Goal: Task Accomplishment & Management: Manage account settings

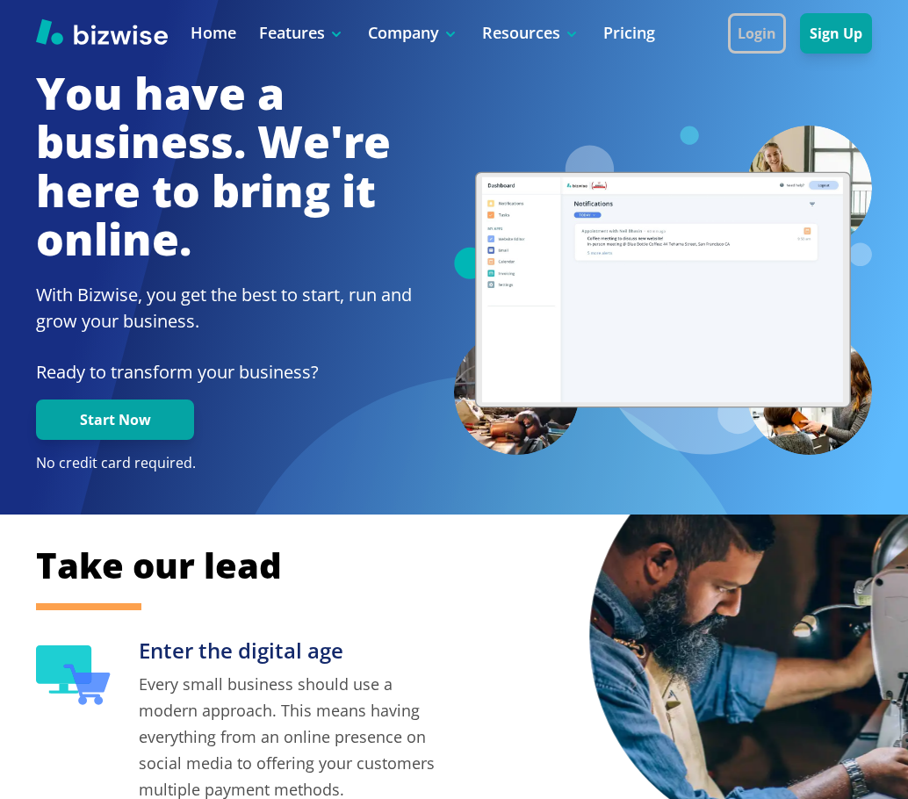
click at [769, 27] on button "Login" at bounding box center [757, 33] width 58 height 40
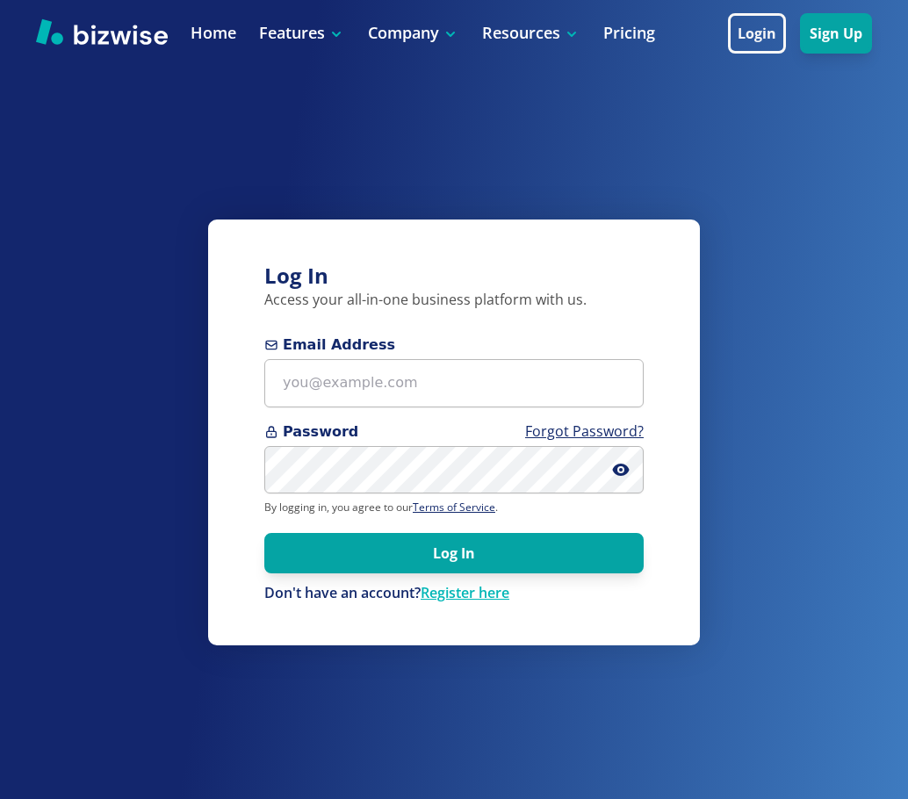
click at [616, 483] on span at bounding box center [628, 470] width 32 height 48
click at [617, 464] on icon at bounding box center [621, 470] width 18 height 18
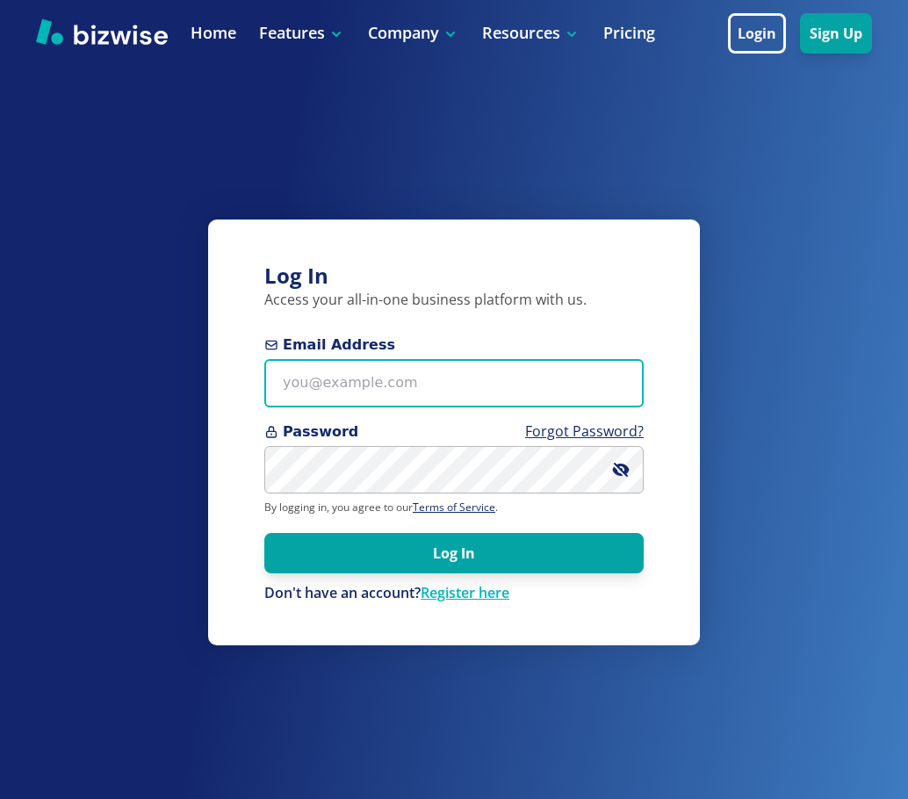
click at [427, 392] on input "Email Address" at bounding box center [453, 383] width 379 height 48
paste input "[PERSON_NAME][EMAIL_ADDRESS][DOMAIN_NAME]"
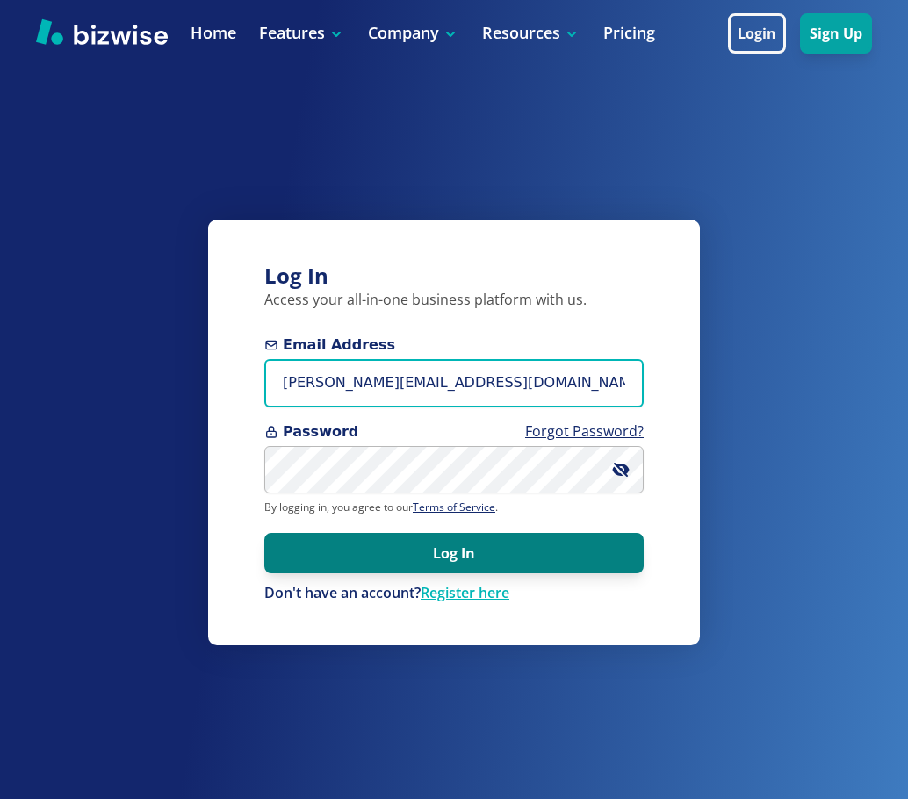
type input "[PERSON_NAME][EMAIL_ADDRESS][DOMAIN_NAME]"
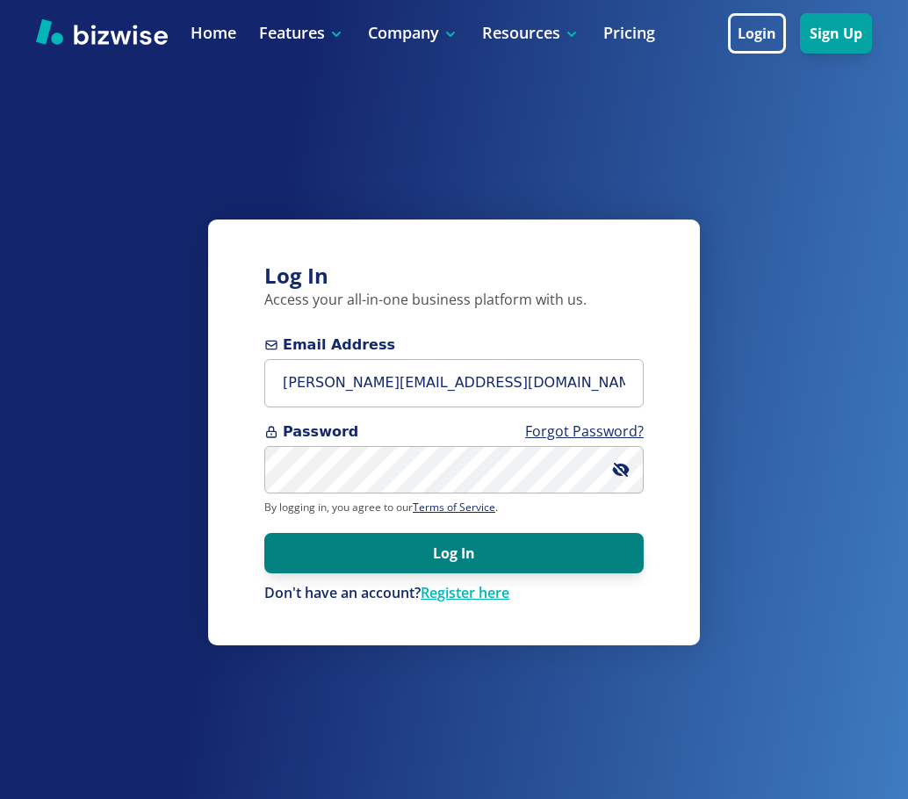
click at [467, 555] on button "Log In" at bounding box center [453, 553] width 379 height 40
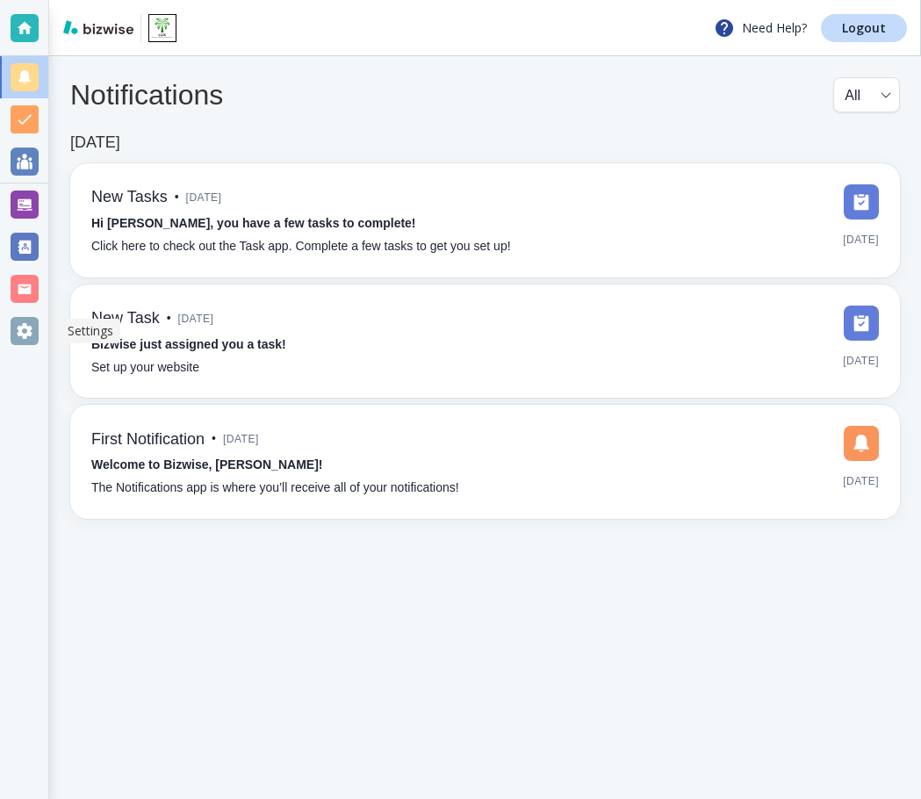
click at [34, 340] on div at bounding box center [25, 331] width 28 height 28
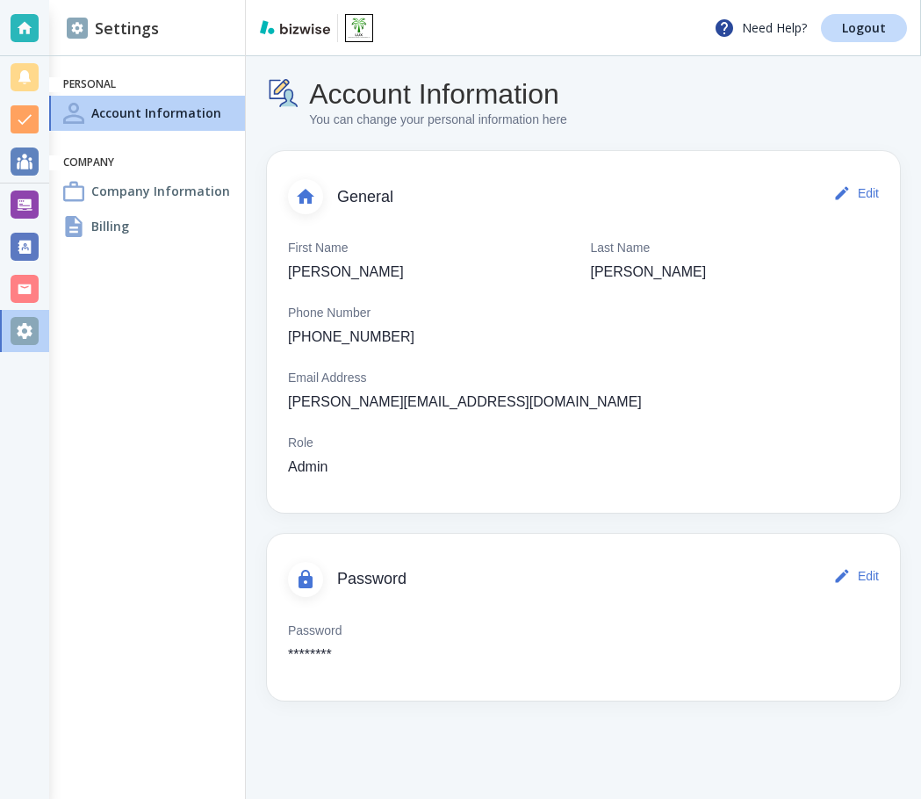
click at [145, 220] on div "Billing" at bounding box center [147, 226] width 196 height 35
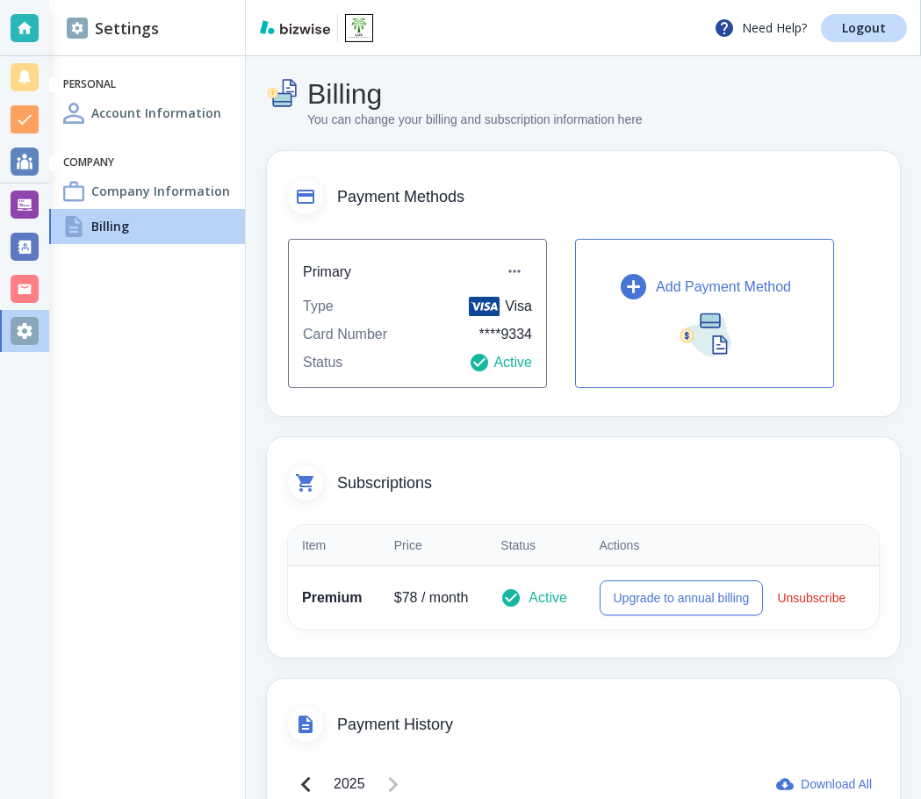
click at [639, 290] on icon "button" at bounding box center [633, 286] width 25 height 25
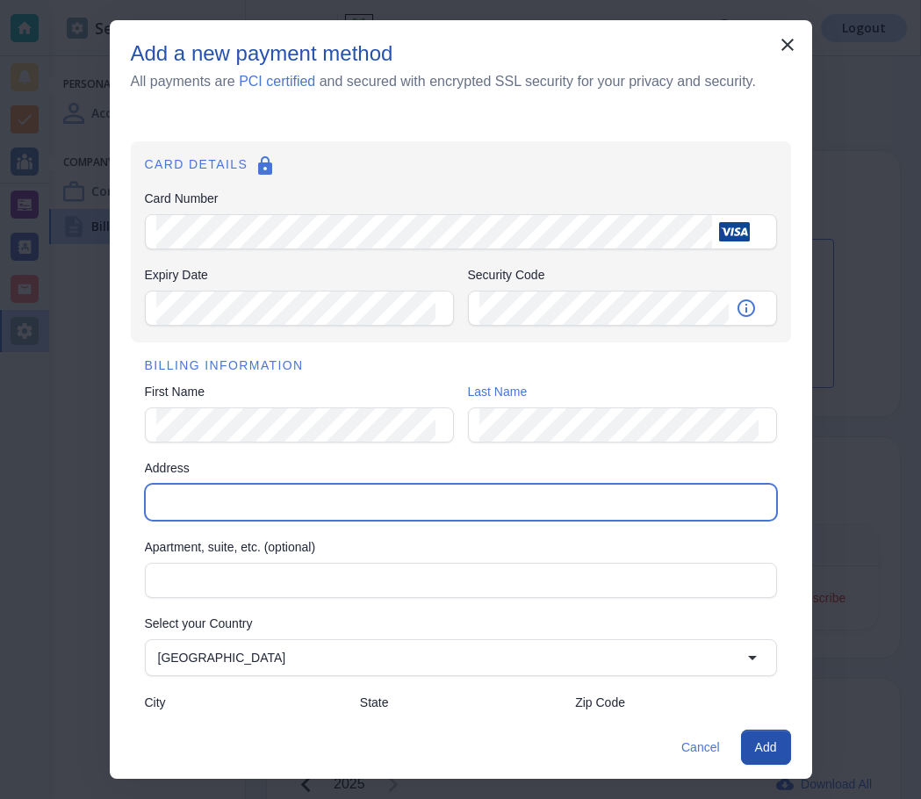
click at [239, 510] on input "Address" at bounding box center [459, 502] width 617 height 25
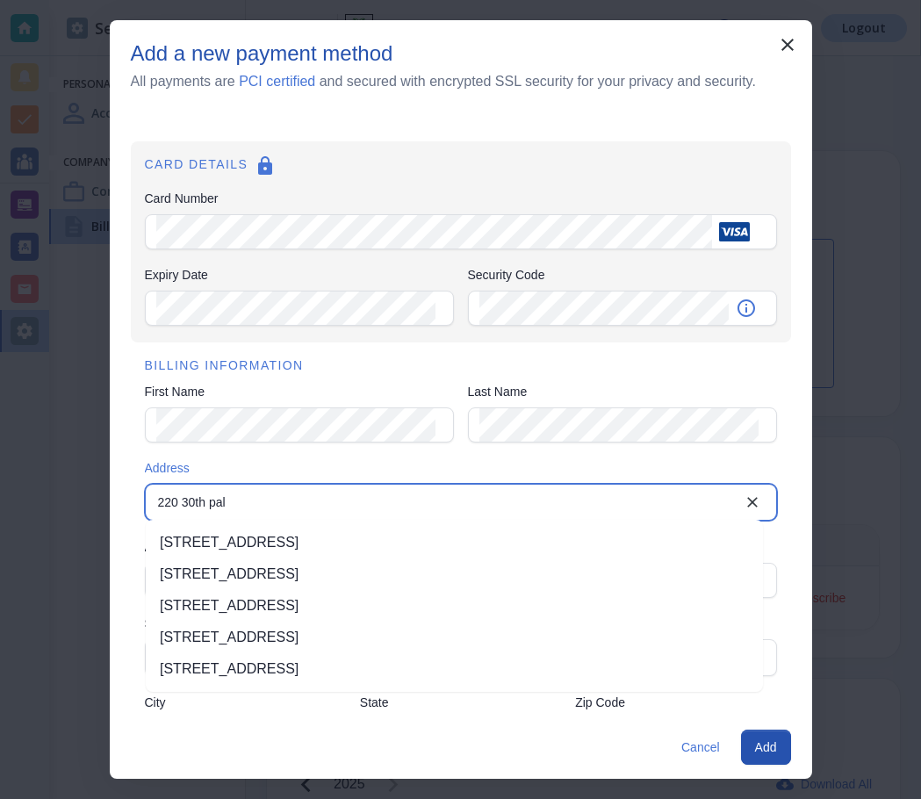
click at [365, 546] on li "220 30th Avenue West, Palmetto, FL, USA" at bounding box center [454, 543] width 617 height 32
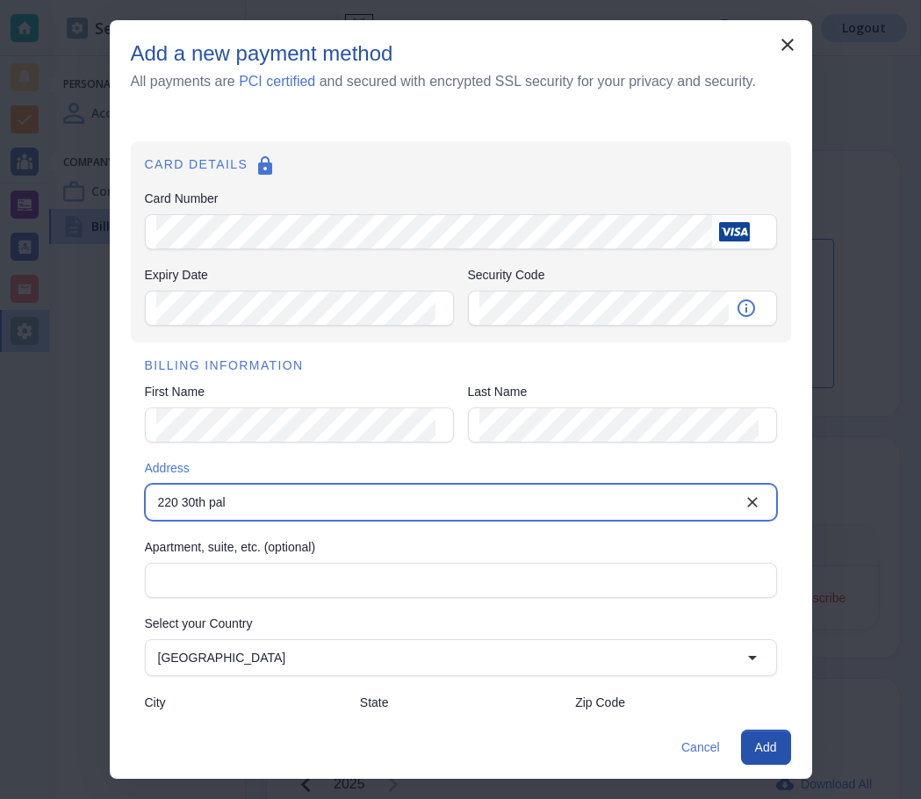
type input "30th Avenue West"
type input "Palmetto"
type input "FL"
type input "34221"
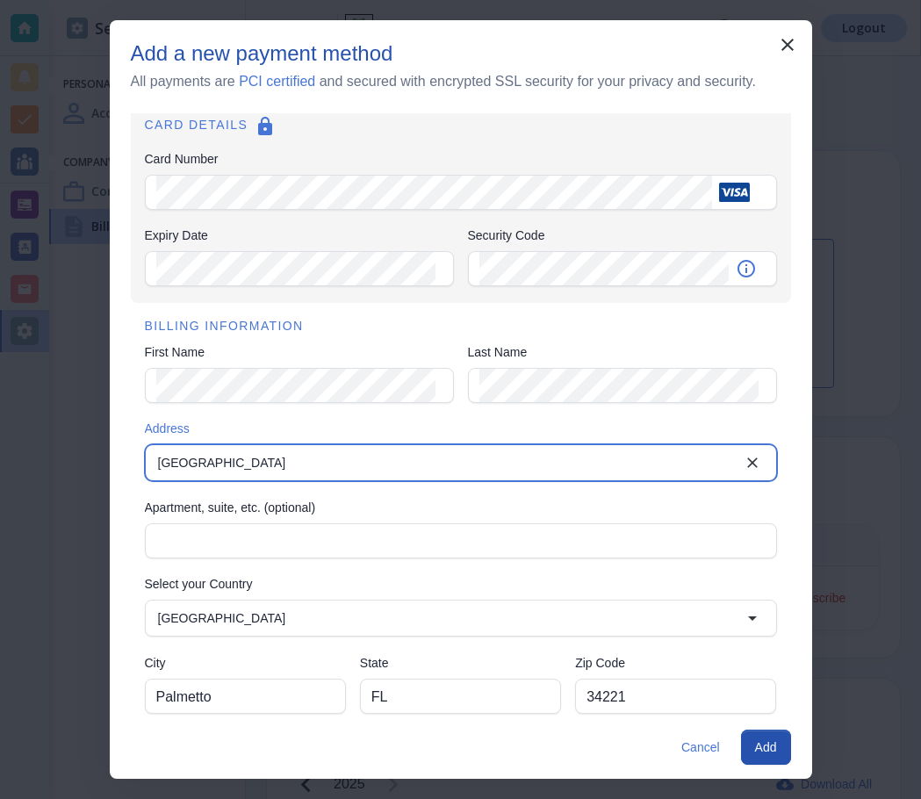
scroll to position [61, 0]
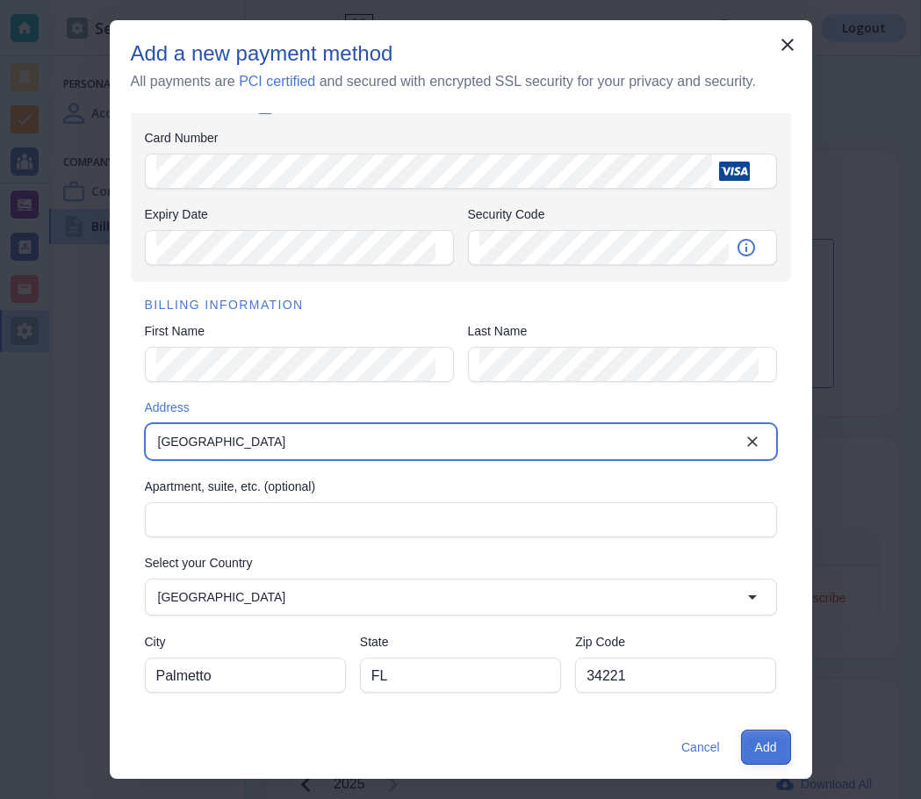
type input "30th Avenue West"
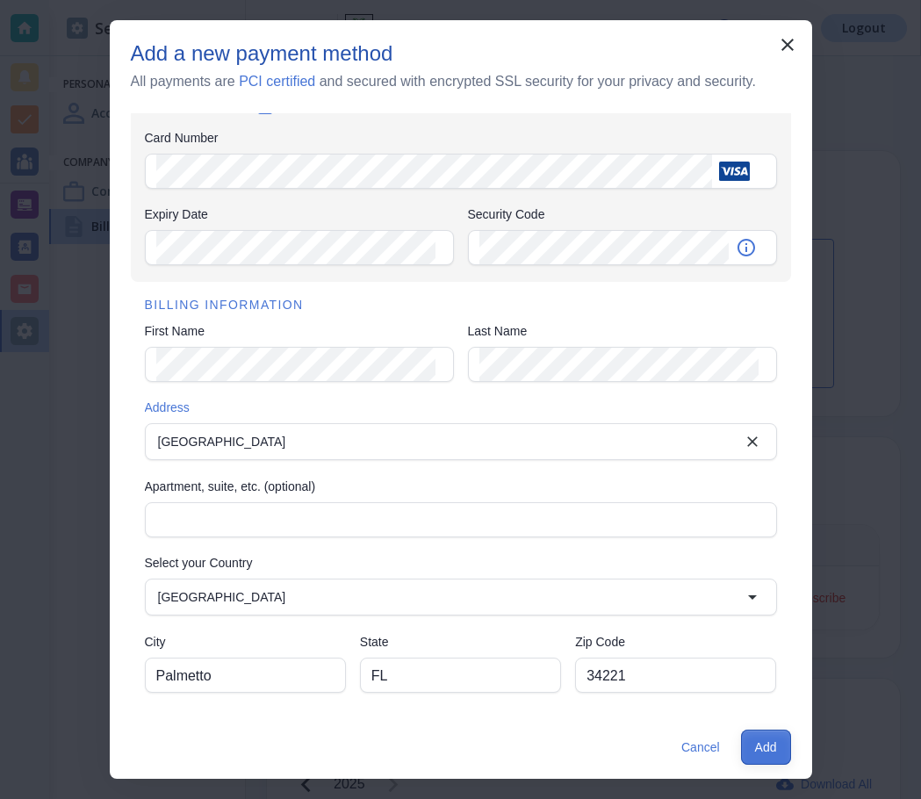
click at [771, 749] on button "Add" at bounding box center [766, 747] width 50 height 35
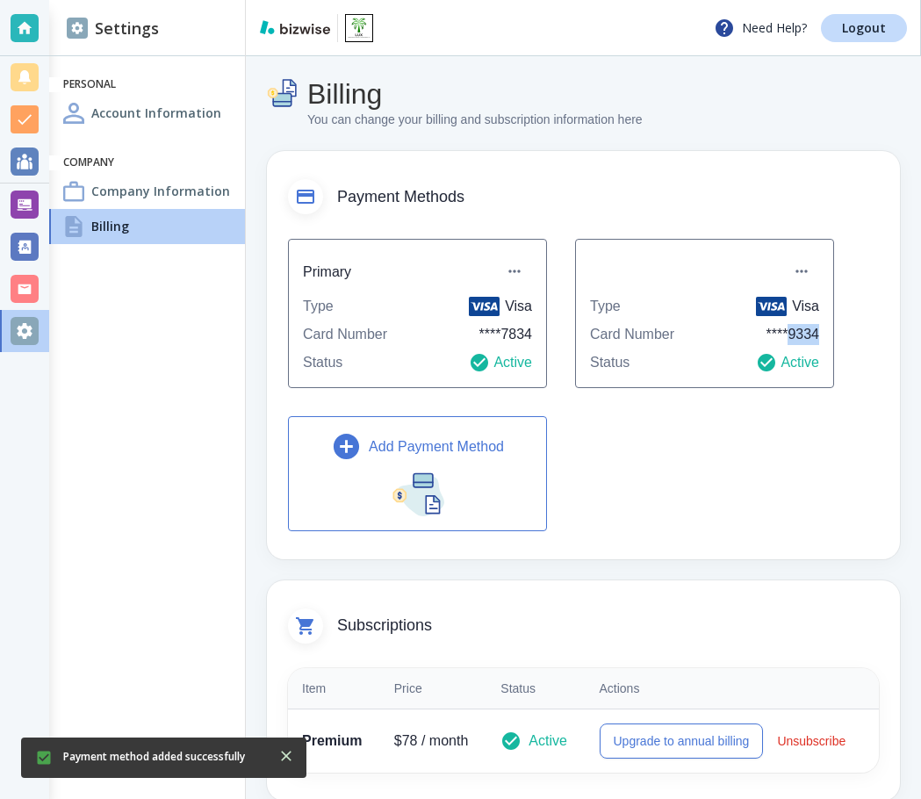
drag, startPoint x: 789, startPoint y: 332, endPoint x: 817, endPoint y: 332, distance: 29.0
click at [817, 332] on p "**** 9334" at bounding box center [794, 334] width 54 height 21
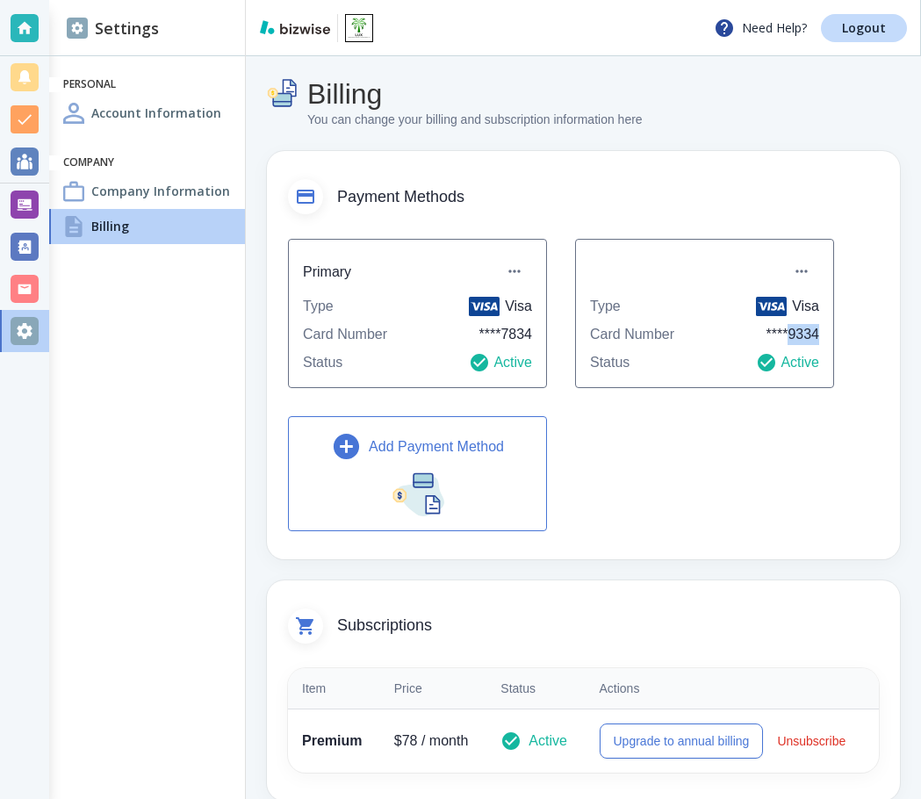
click at [812, 333] on p "**** 9334" at bounding box center [794, 334] width 54 height 21
drag, startPoint x: 790, startPoint y: 334, endPoint x: 858, endPoint y: 332, distance: 67.6
click at [858, 332] on div "Primary Type Visa Card Number **** 7834 Status Active Type Visa Card Number ***…" at bounding box center [583, 385] width 591 height 292
click at [845, 310] on div "Primary Type Visa Card Number **** 7834 Status Active Type Visa Card Number ***…" at bounding box center [583, 385] width 591 height 292
click at [804, 276] on icon "button" at bounding box center [802, 272] width 18 height 18
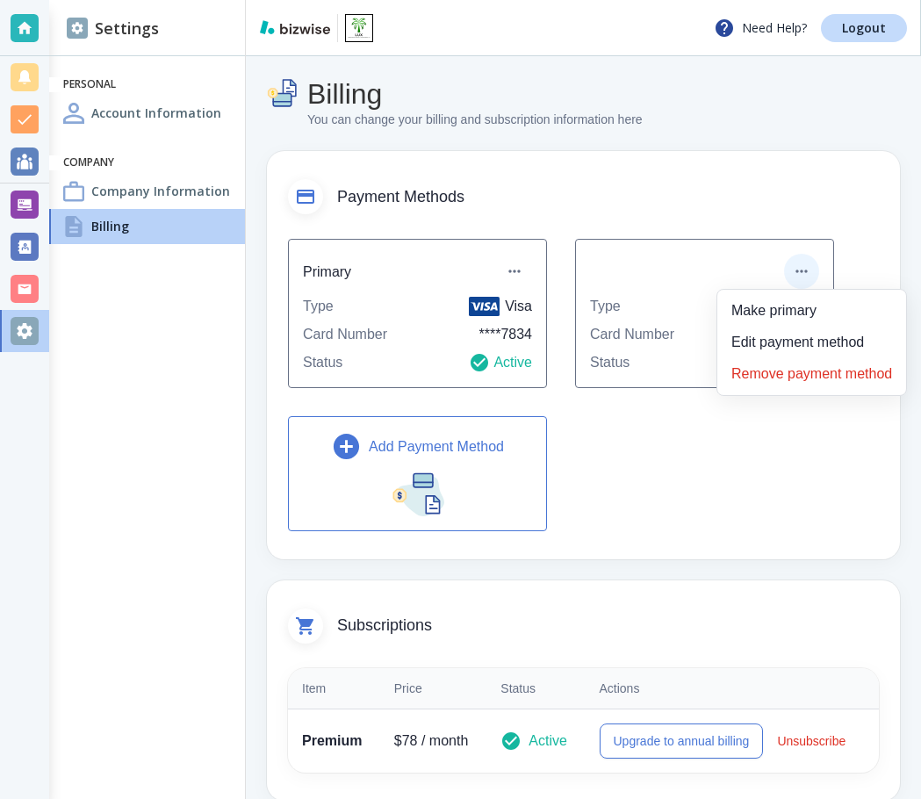
click at [827, 374] on li "Remove payment method" at bounding box center [811, 374] width 175 height 28
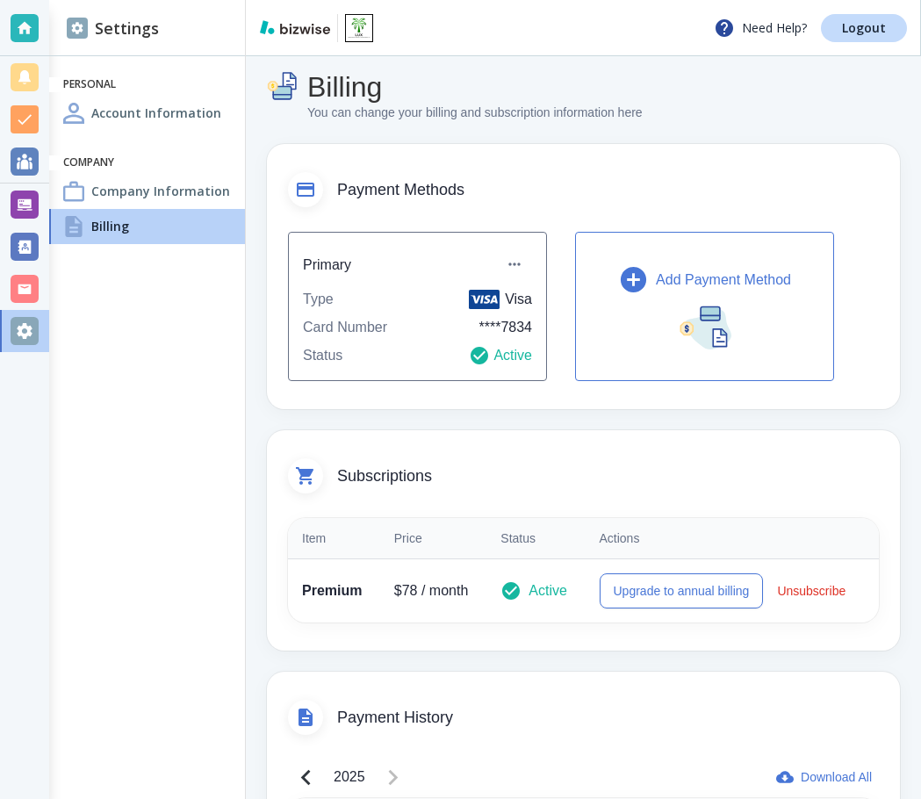
scroll to position [0, 0]
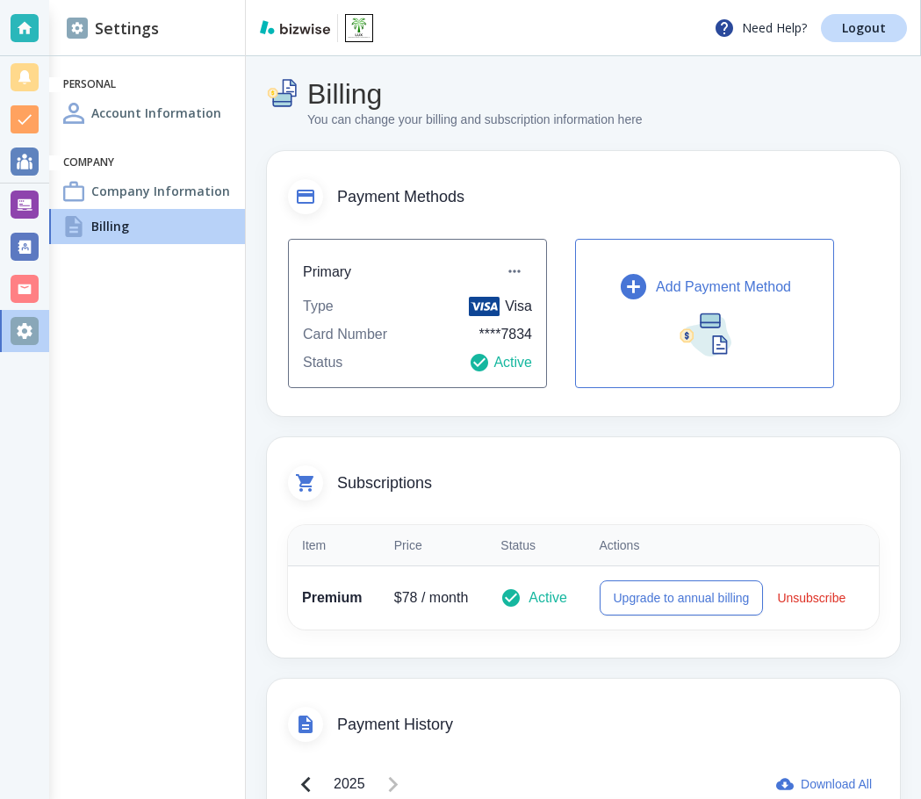
click at [177, 122] on h4 "Account Information" at bounding box center [156, 113] width 130 height 18
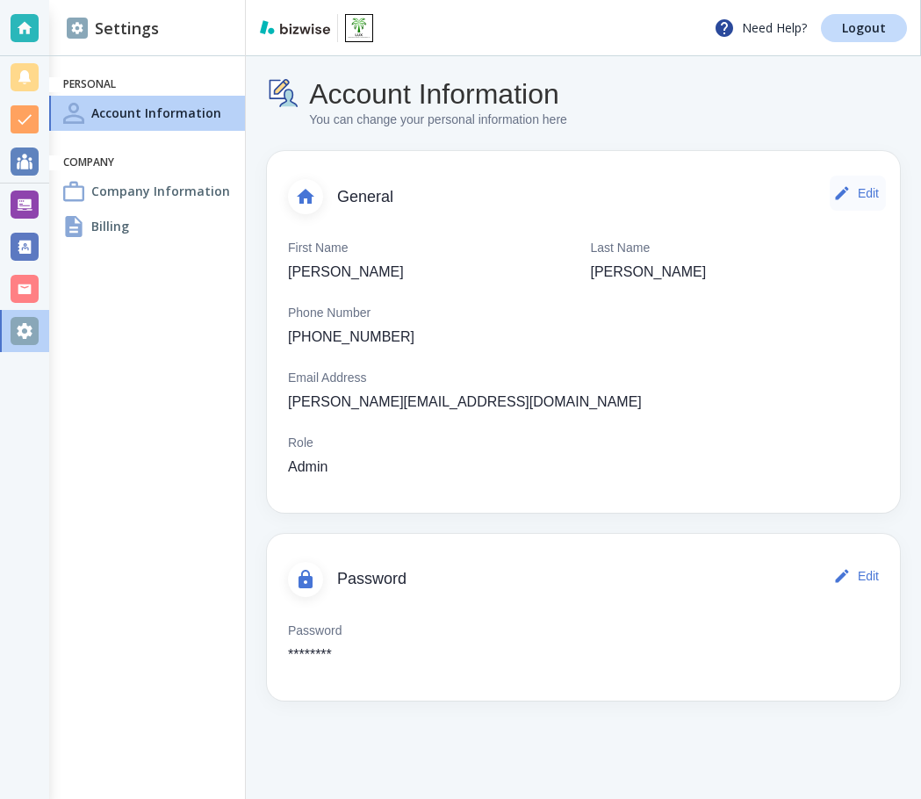
click at [843, 194] on icon "button" at bounding box center [841, 193] width 13 height 13
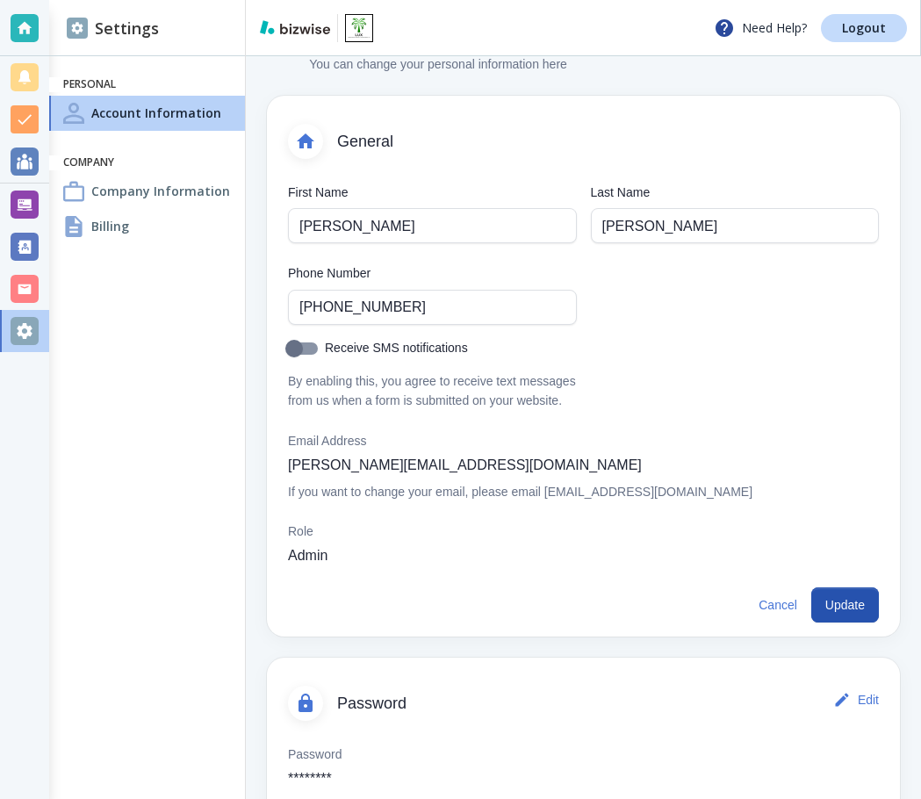
scroll to position [121, 0]
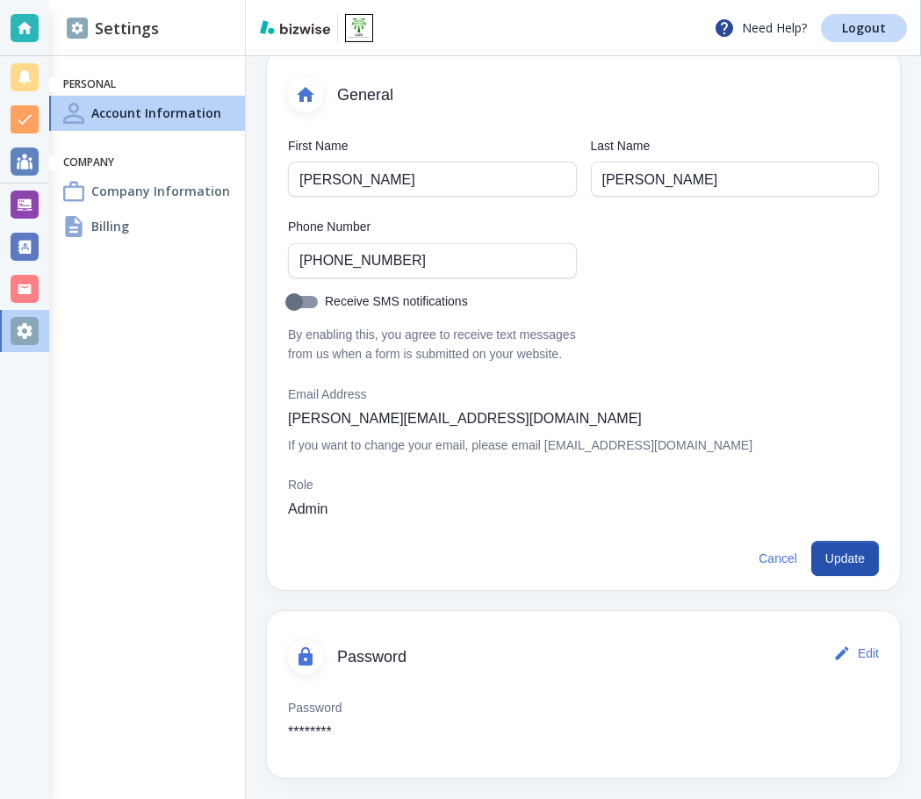
click at [459, 421] on div "Email Address mike@luxlandscapes.net If you want to change your email, please e…" at bounding box center [520, 420] width 465 height 70
click at [439, 421] on p "[PERSON_NAME][EMAIL_ADDRESS][DOMAIN_NAME]" at bounding box center [465, 418] width 354 height 21
click at [501, 421] on div "Email Address mike@luxlandscapes.net If you want to change your email, please e…" at bounding box center [520, 420] width 465 height 70
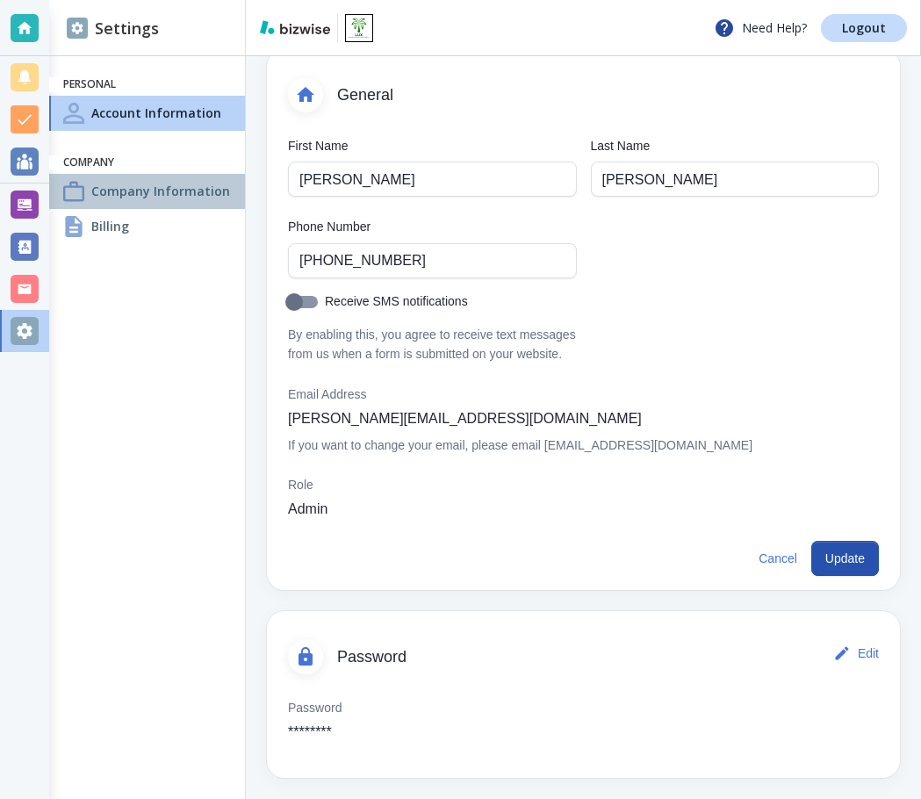
click at [142, 191] on h4 "Company Information" at bounding box center [160, 191] width 139 height 18
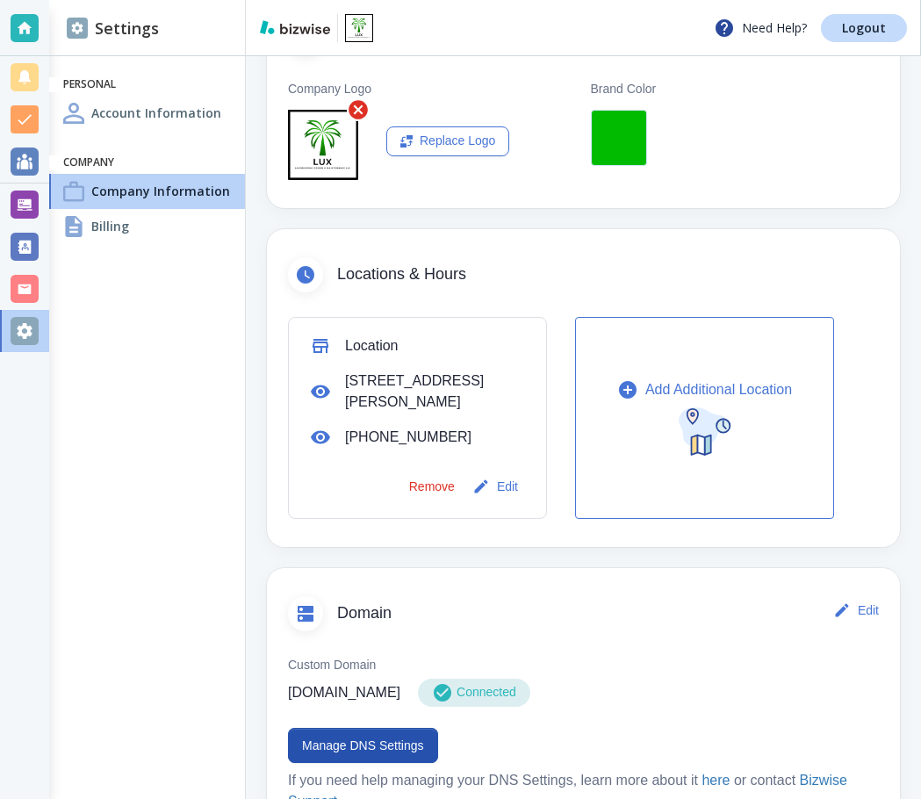
scroll to position [28, 0]
